Goal: Task Accomplishment & Management: Use online tool/utility

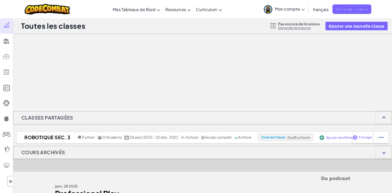
click at [155, 72] on div at bounding box center [202, 60] width 379 height 52
click at [285, 7] on span "Mon compte" at bounding box center [290, 8] width 30 height 5
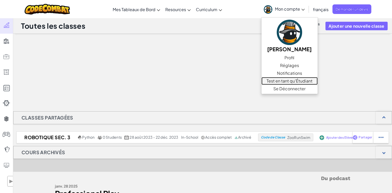
click at [293, 79] on link "Test en tant qu'Étudiant" at bounding box center [290, 81] width 56 height 8
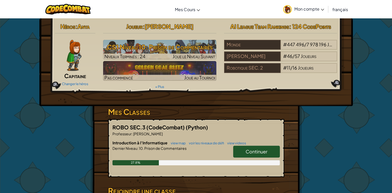
click at [252, 154] on span "Continuer" at bounding box center [257, 152] width 22 height 6
select select "fr"
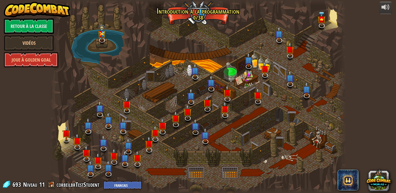
select select "fr"
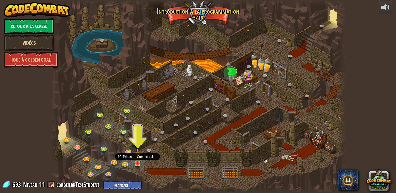
click at [136, 163] on img at bounding box center [138, 155] width 8 height 17
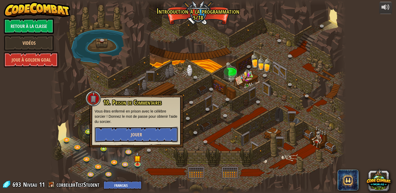
click at [153, 138] on button "Jouer" at bounding box center [137, 135] width 84 height 16
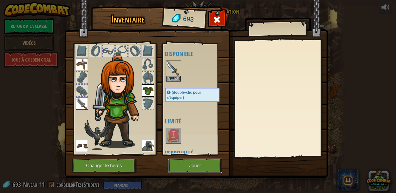
click at [198, 165] on button "Jouer" at bounding box center [195, 166] width 54 height 14
